Goal: Transaction & Acquisition: Purchase product/service

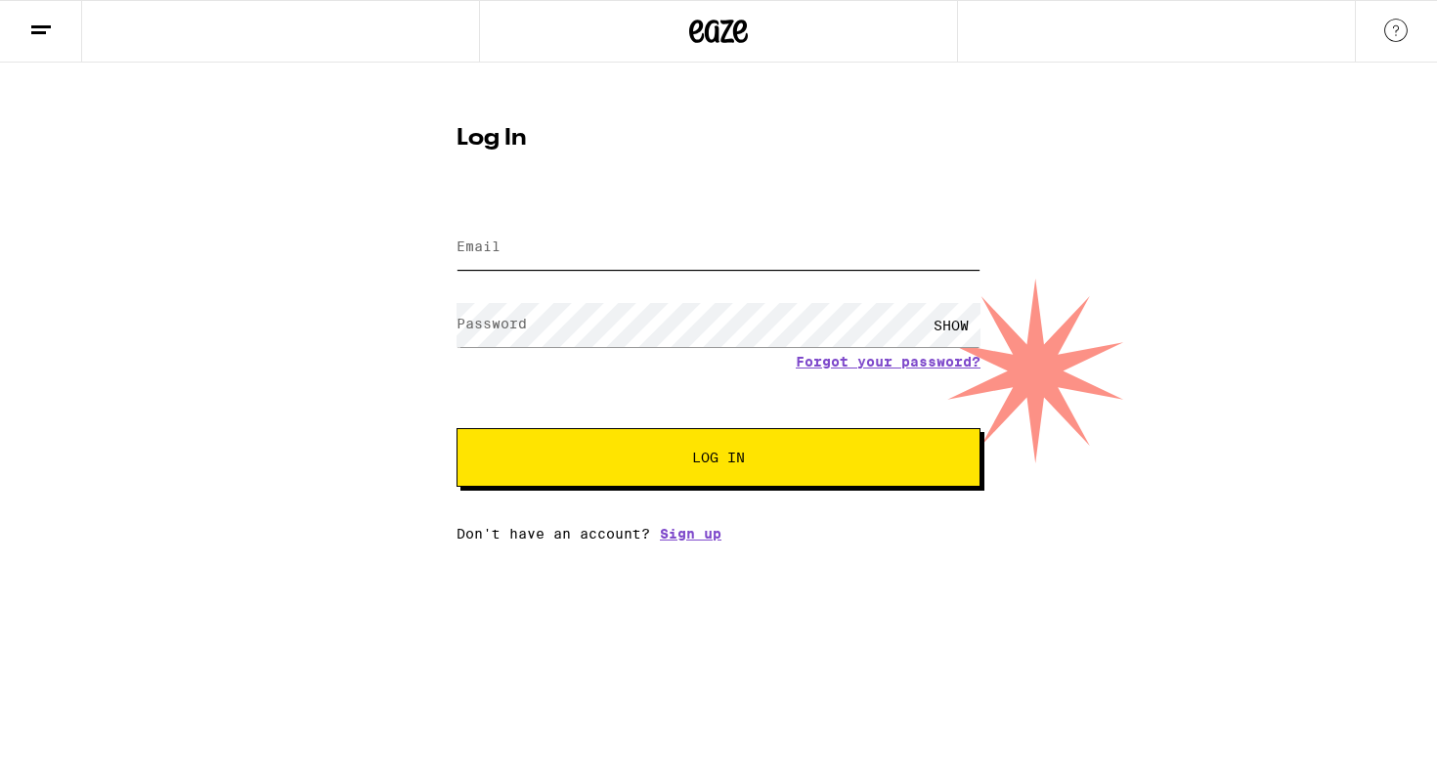
click at [644, 258] on input "Email" at bounding box center [719, 248] width 524 height 44
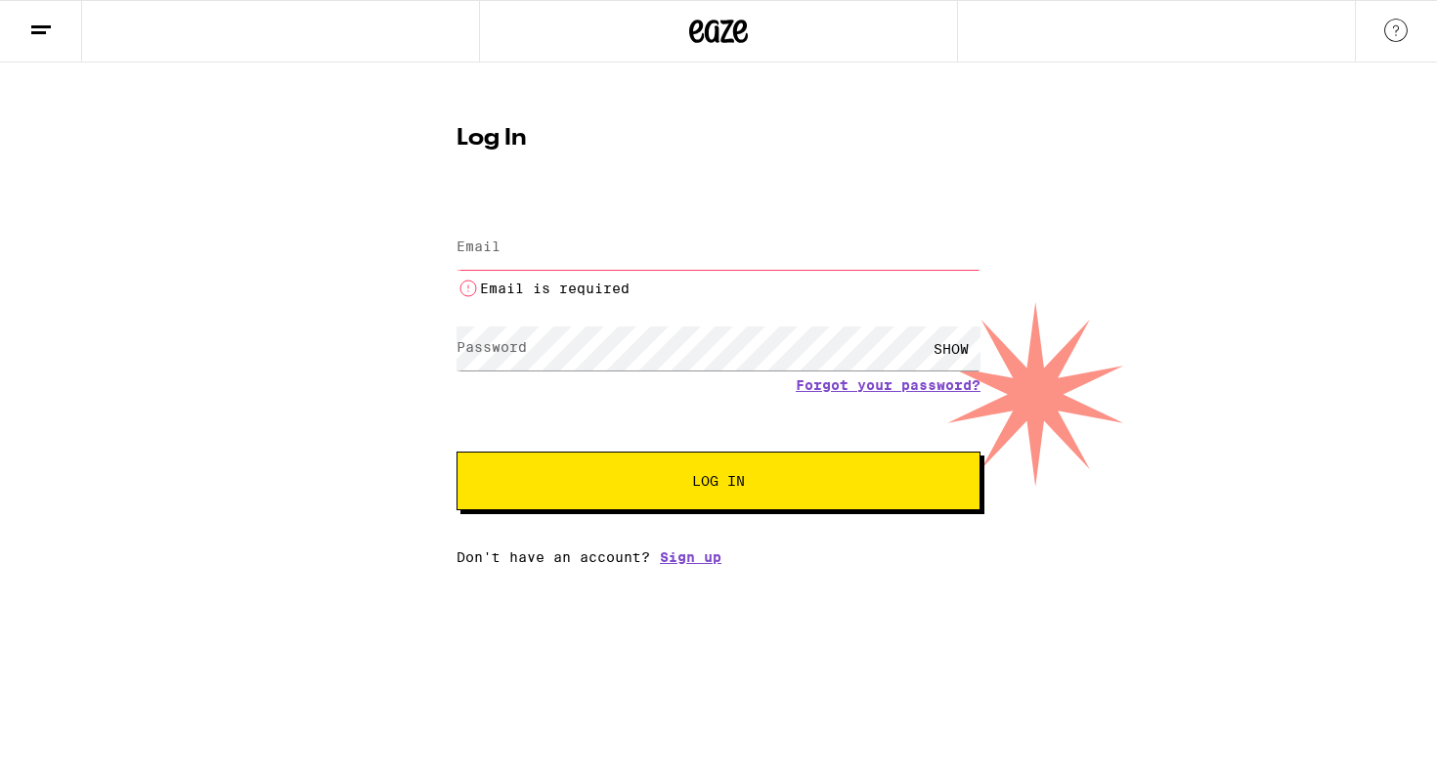
type input "[EMAIL_ADDRESS][DOMAIN_NAME]"
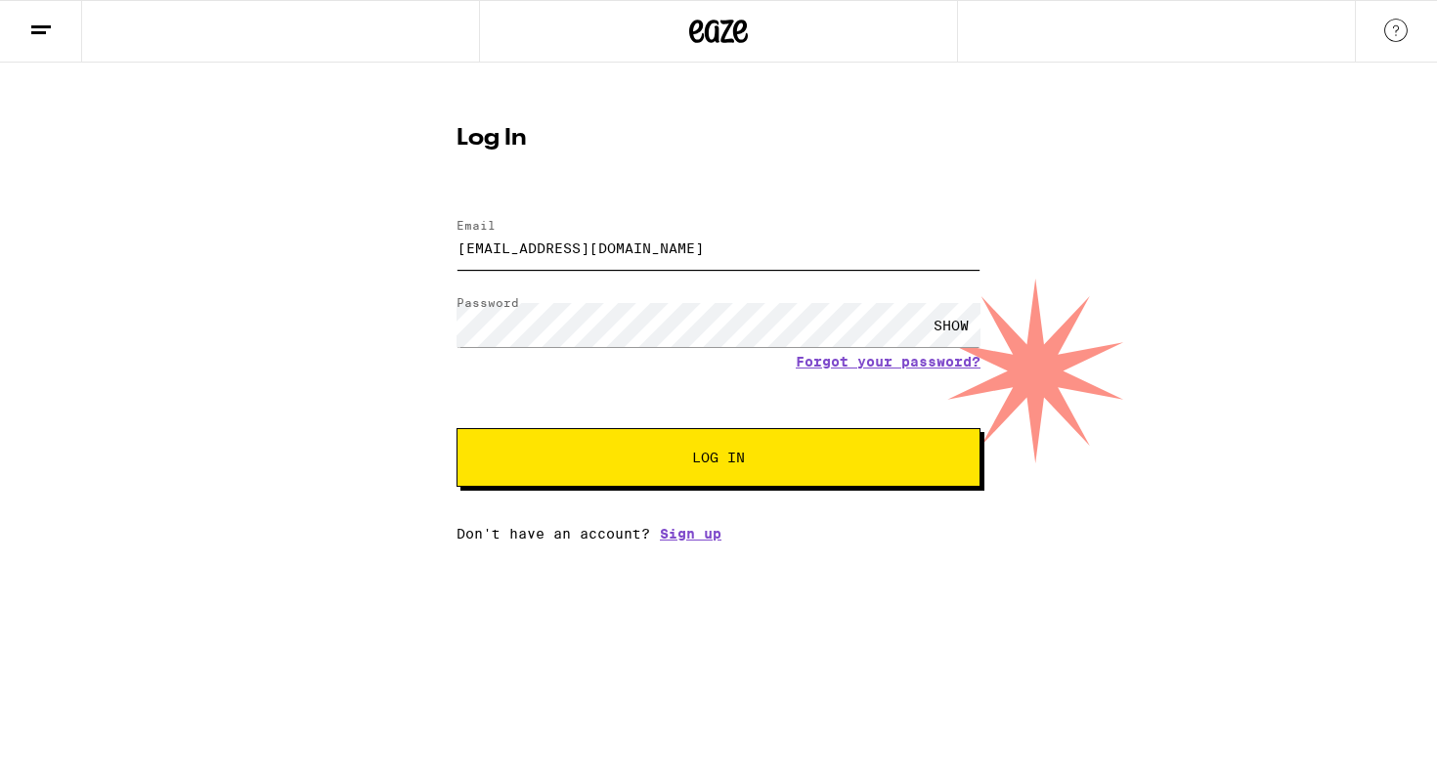
click at [457, 428] on button "Log In" at bounding box center [719, 457] width 524 height 59
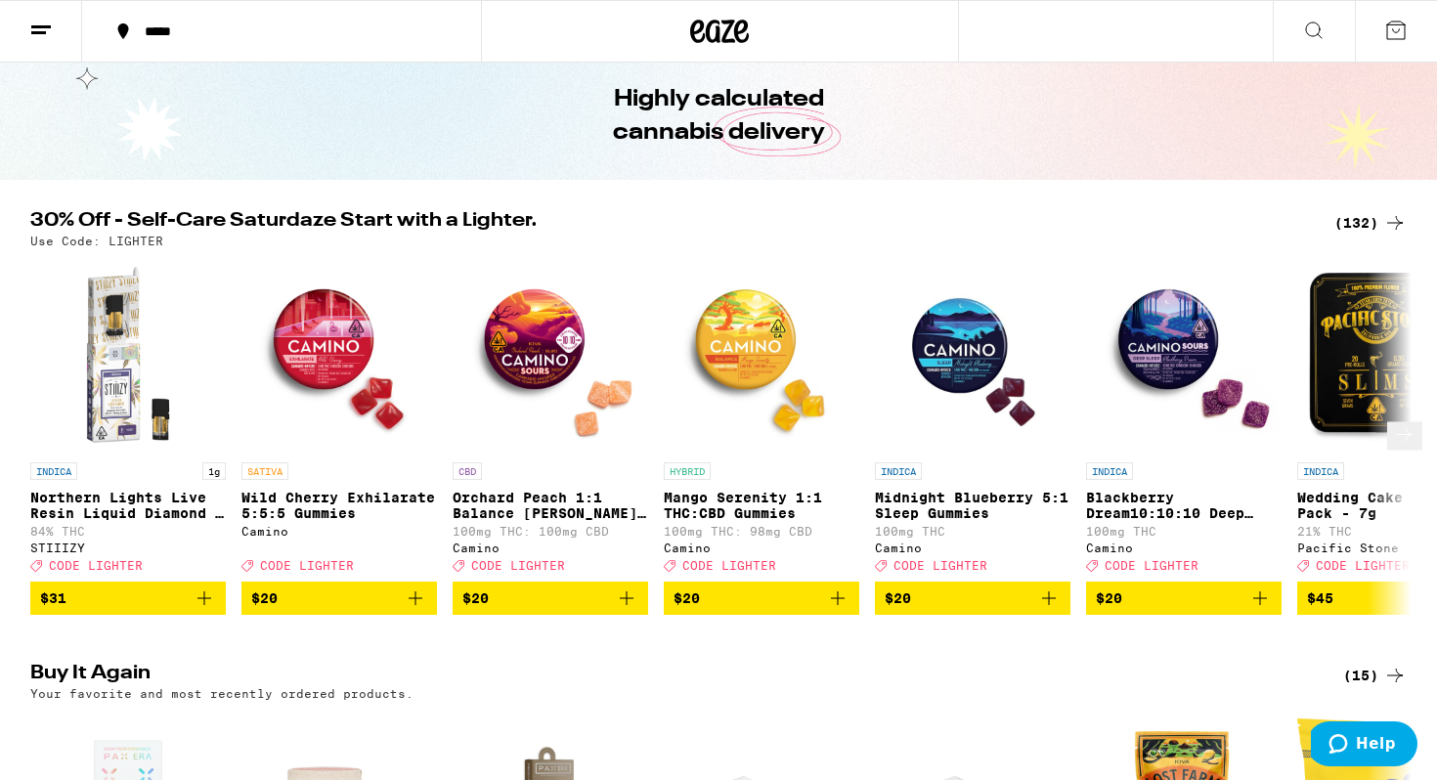
scroll to position [75, 0]
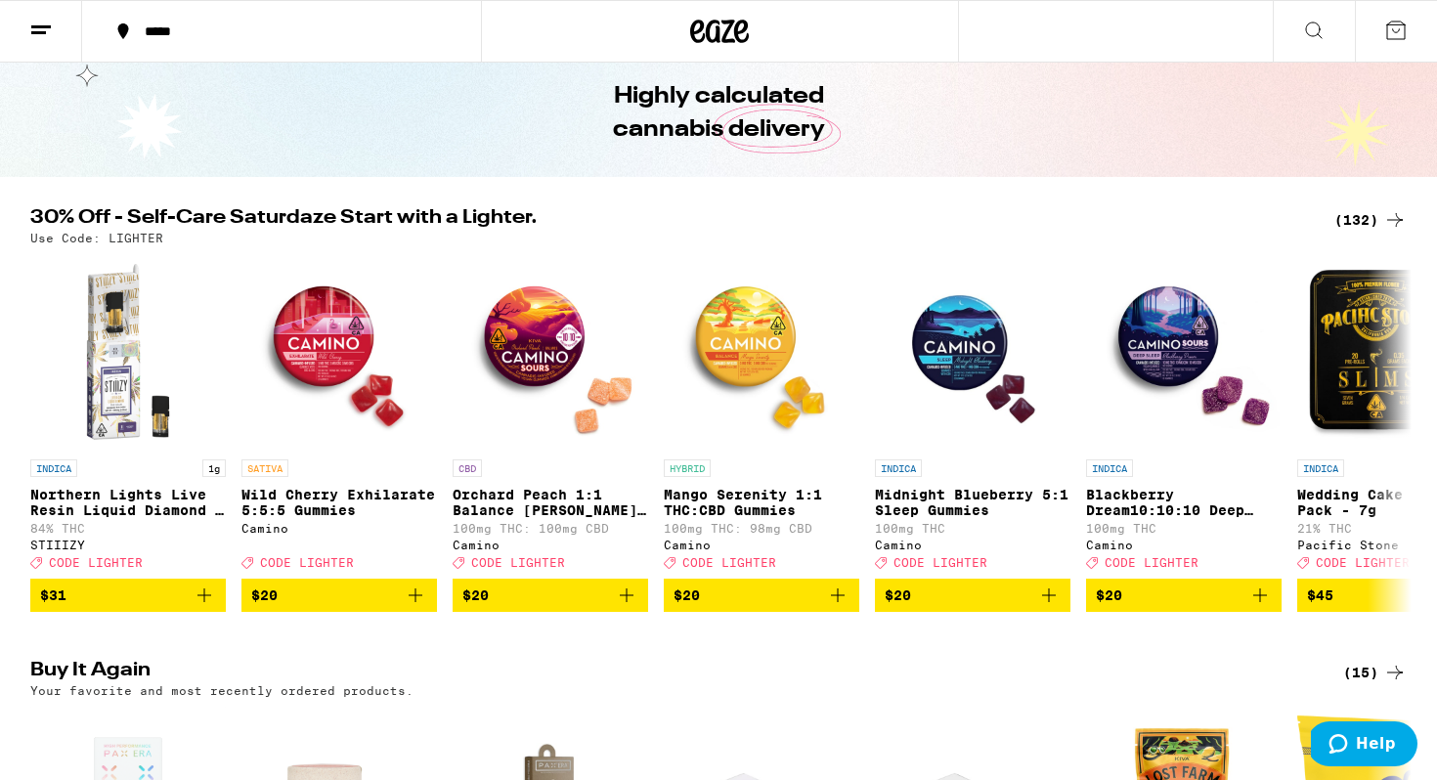
click at [1351, 232] on div "Use Code: LIGHTER" at bounding box center [718, 238] width 1377 height 13
click at [1360, 221] on div "(132)" at bounding box center [1371, 219] width 72 height 23
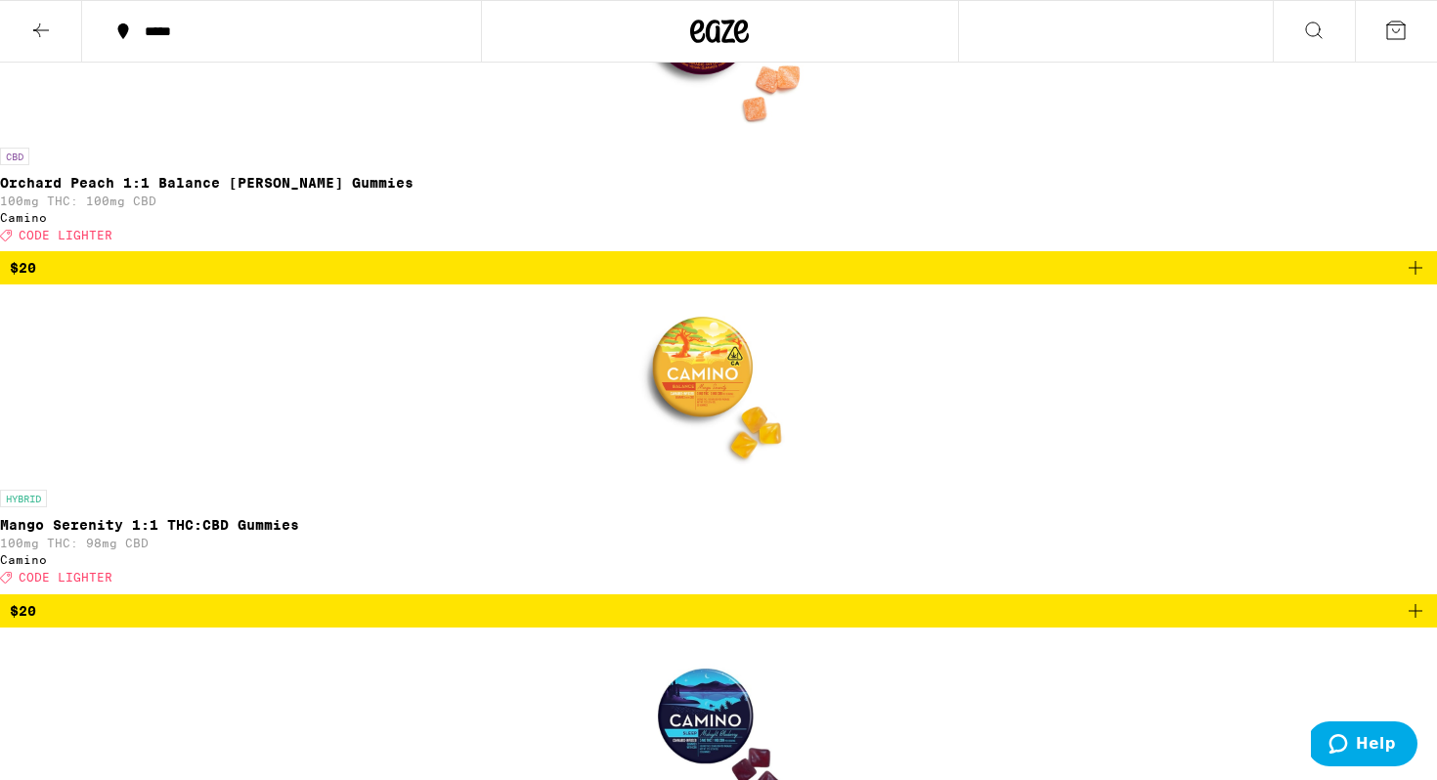
scroll to position [1217, 0]
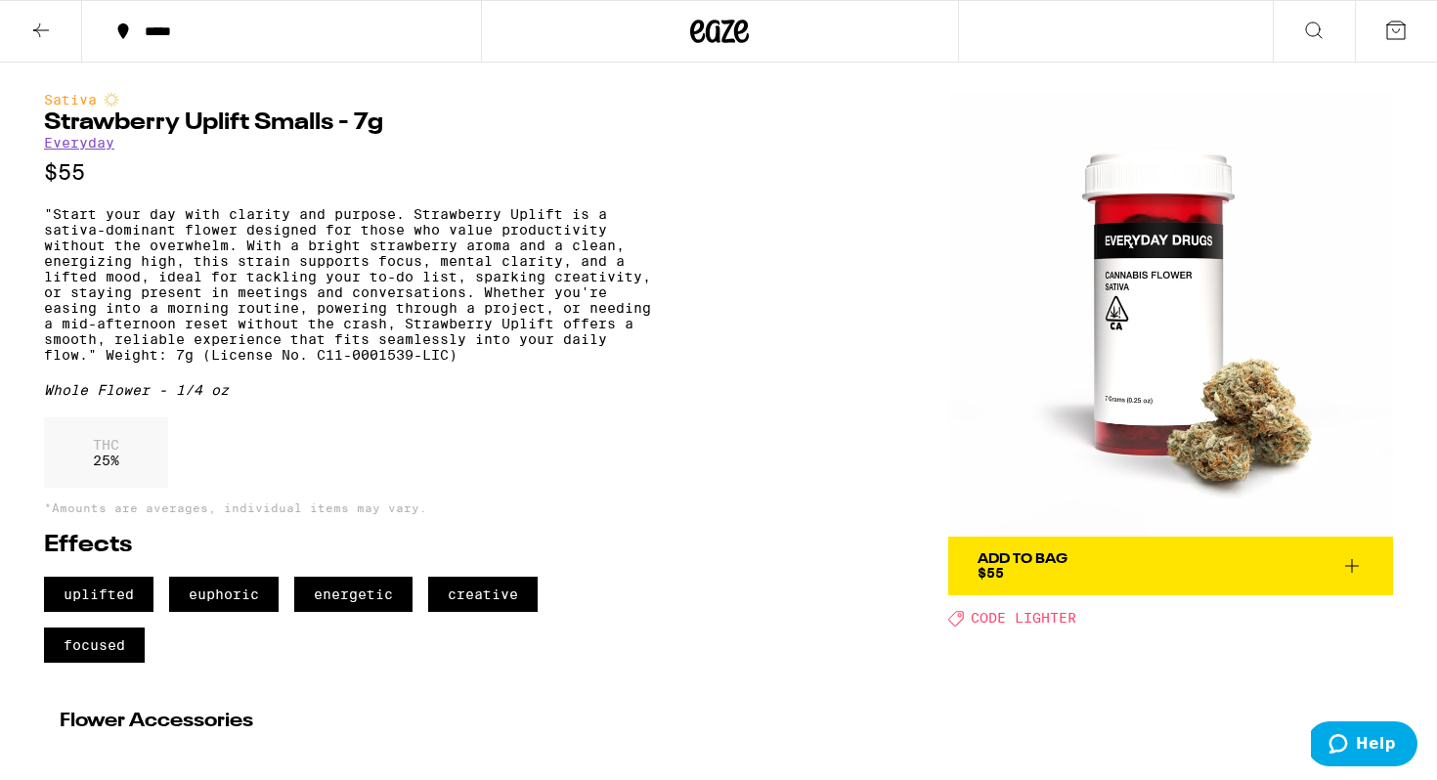
scroll to position [58, 0]
